Goal: Navigation & Orientation: Find specific page/section

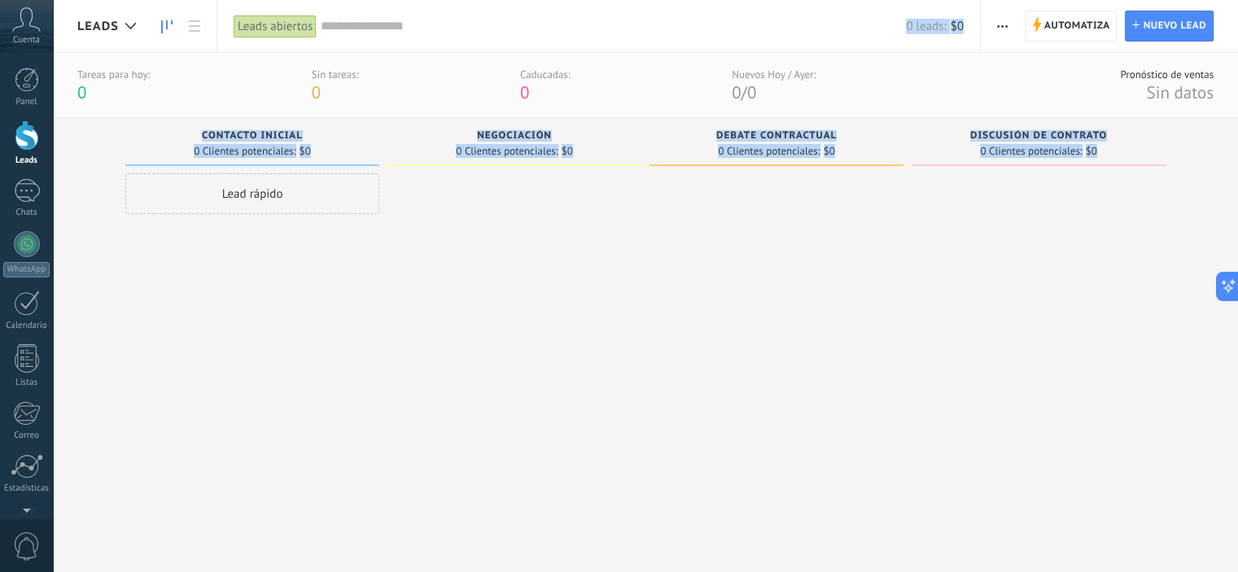
click at [29, 38] on span "Cuenta" at bounding box center [26, 40] width 27 height 11
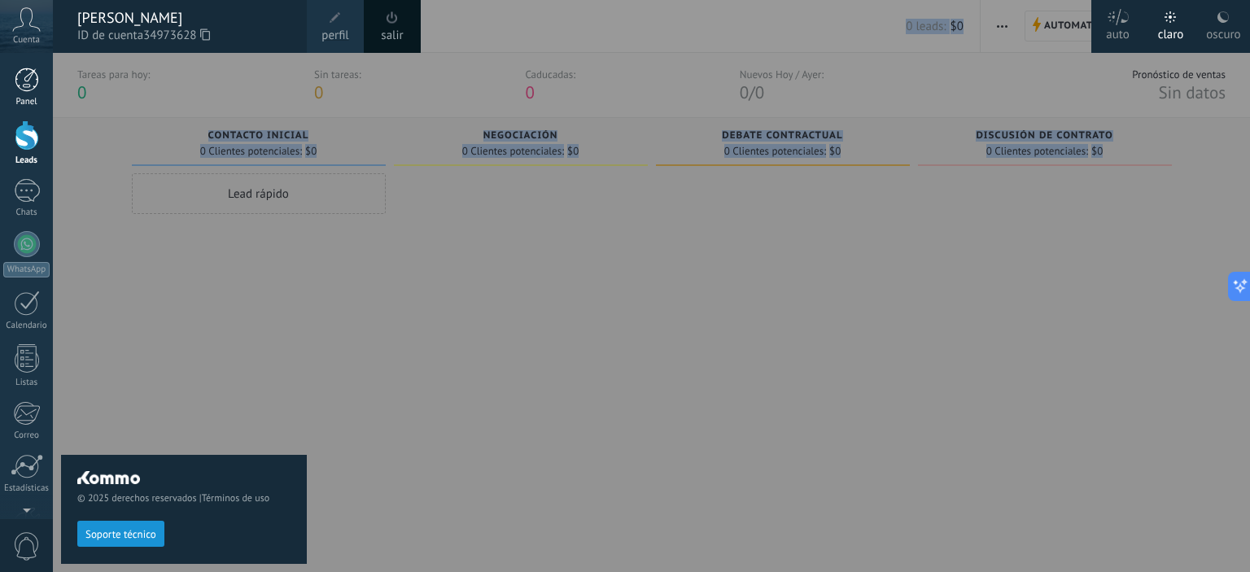
click at [37, 89] on div at bounding box center [27, 80] width 24 height 24
